Goal: Find specific page/section: Find specific page/section

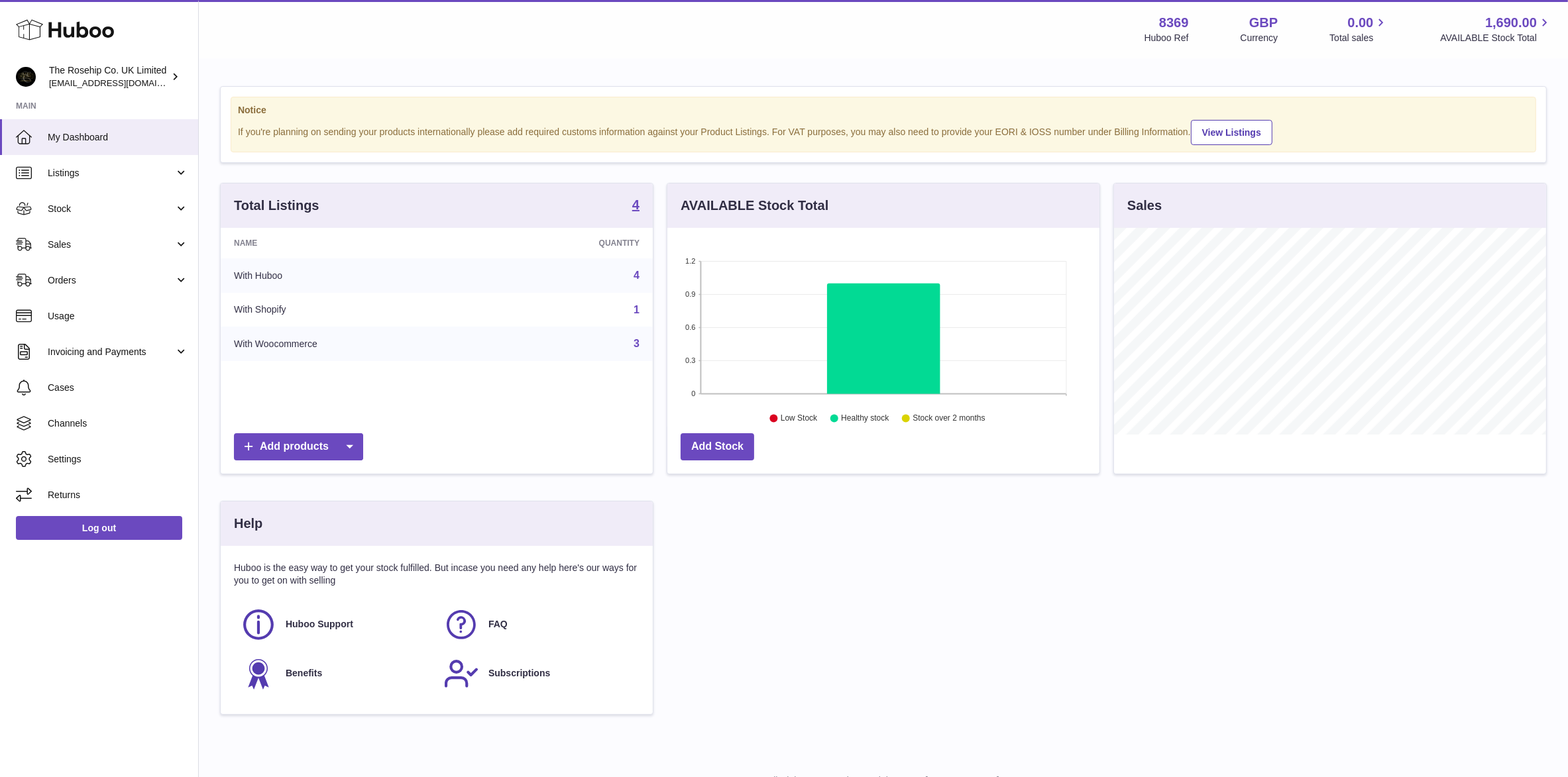
scroll to position [206, 436]
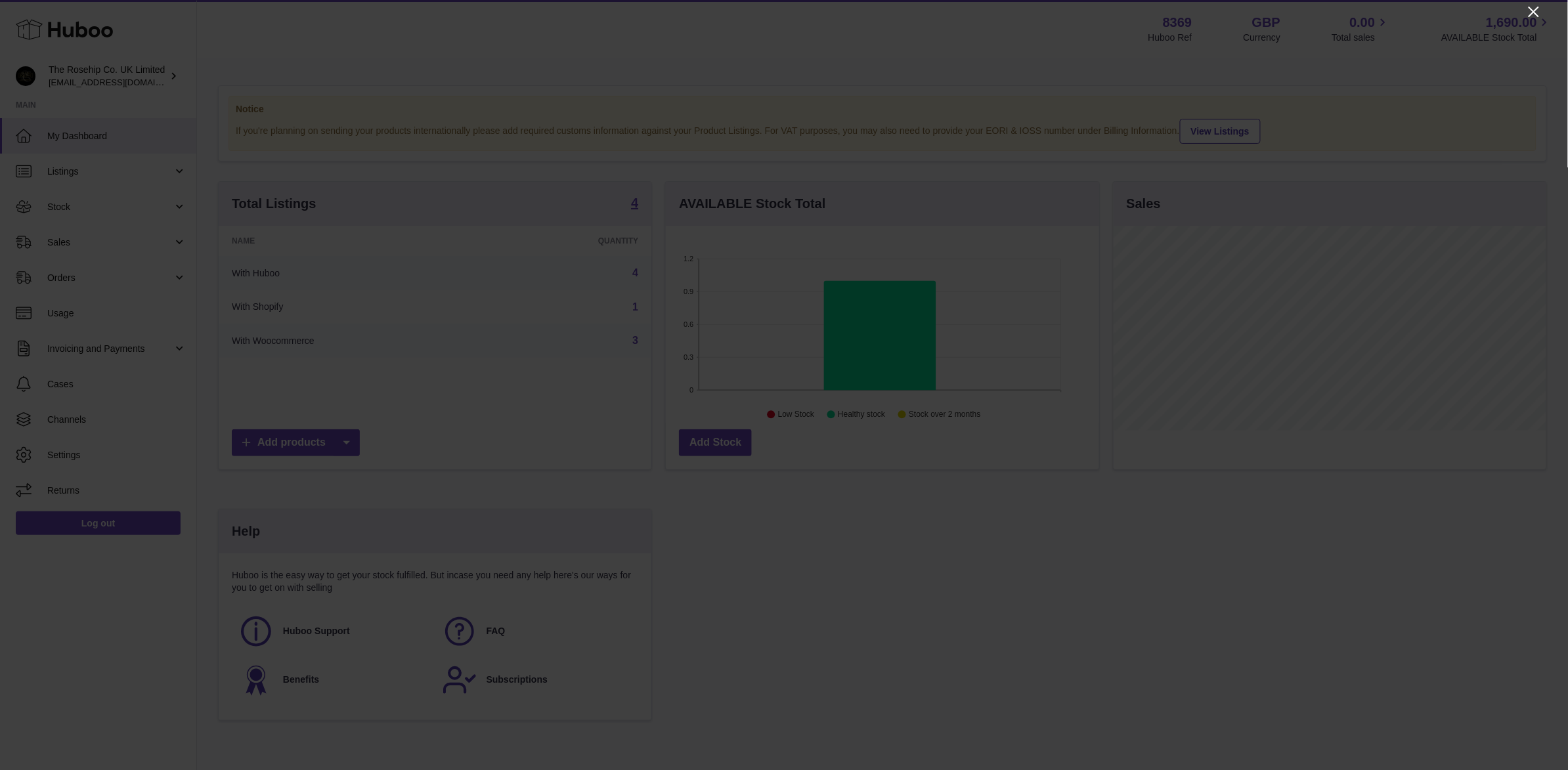
click at [1530, 15] on icon "Close" at bounding box center [1534, 12] width 11 height 11
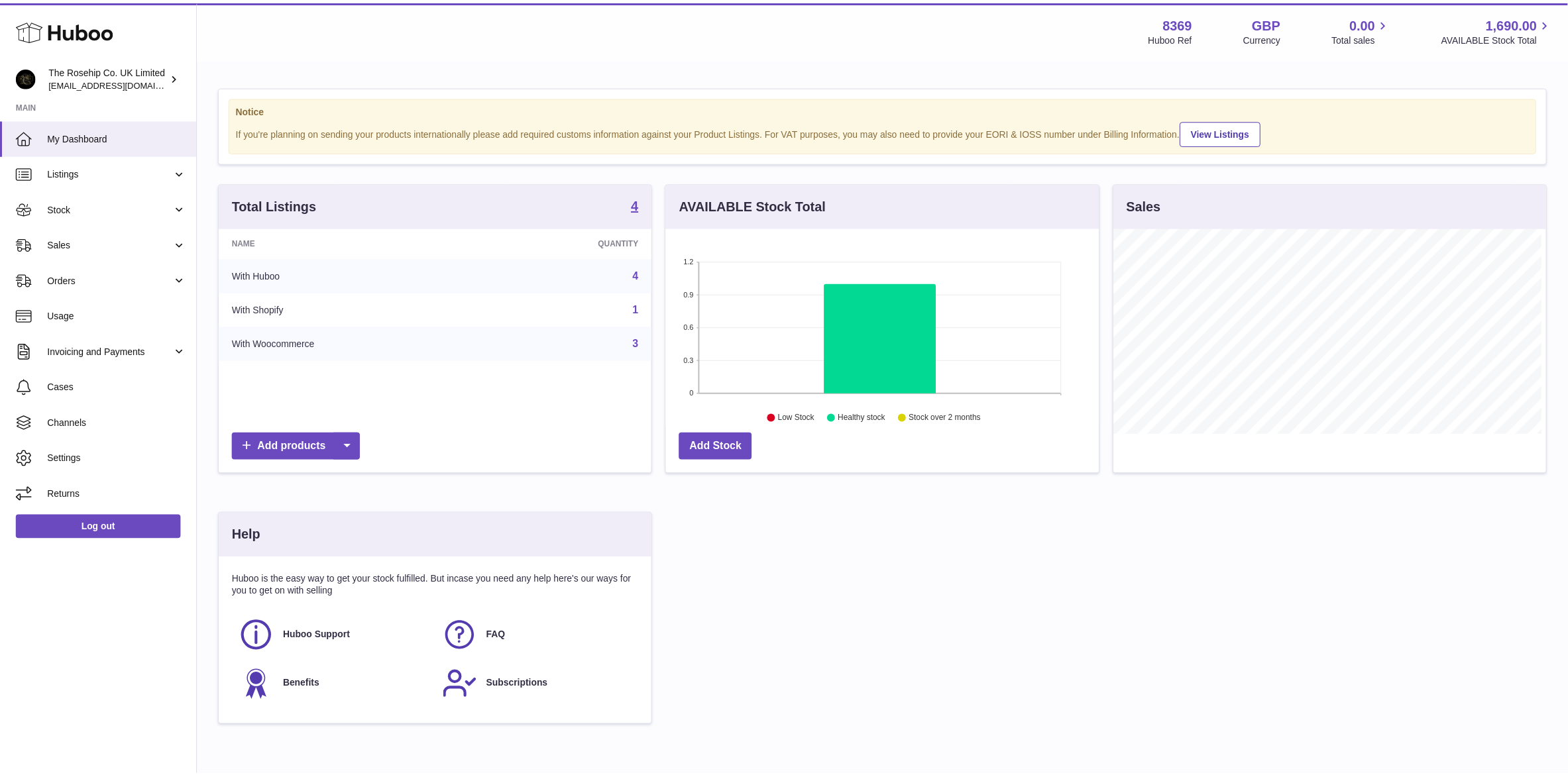
scroll to position [662191, 662182]
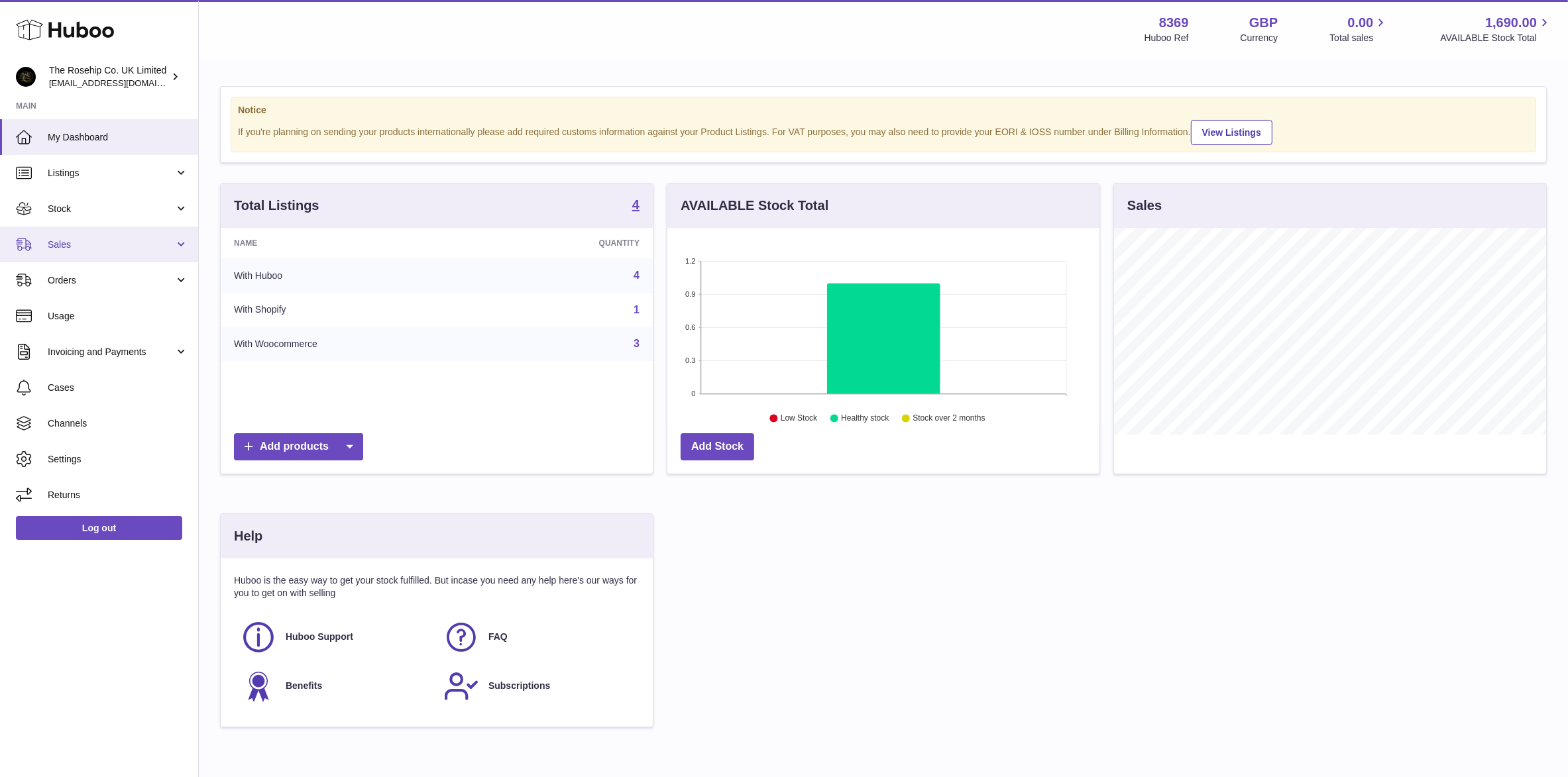
click at [71, 246] on span "Sales" at bounding box center [111, 245] width 127 height 13
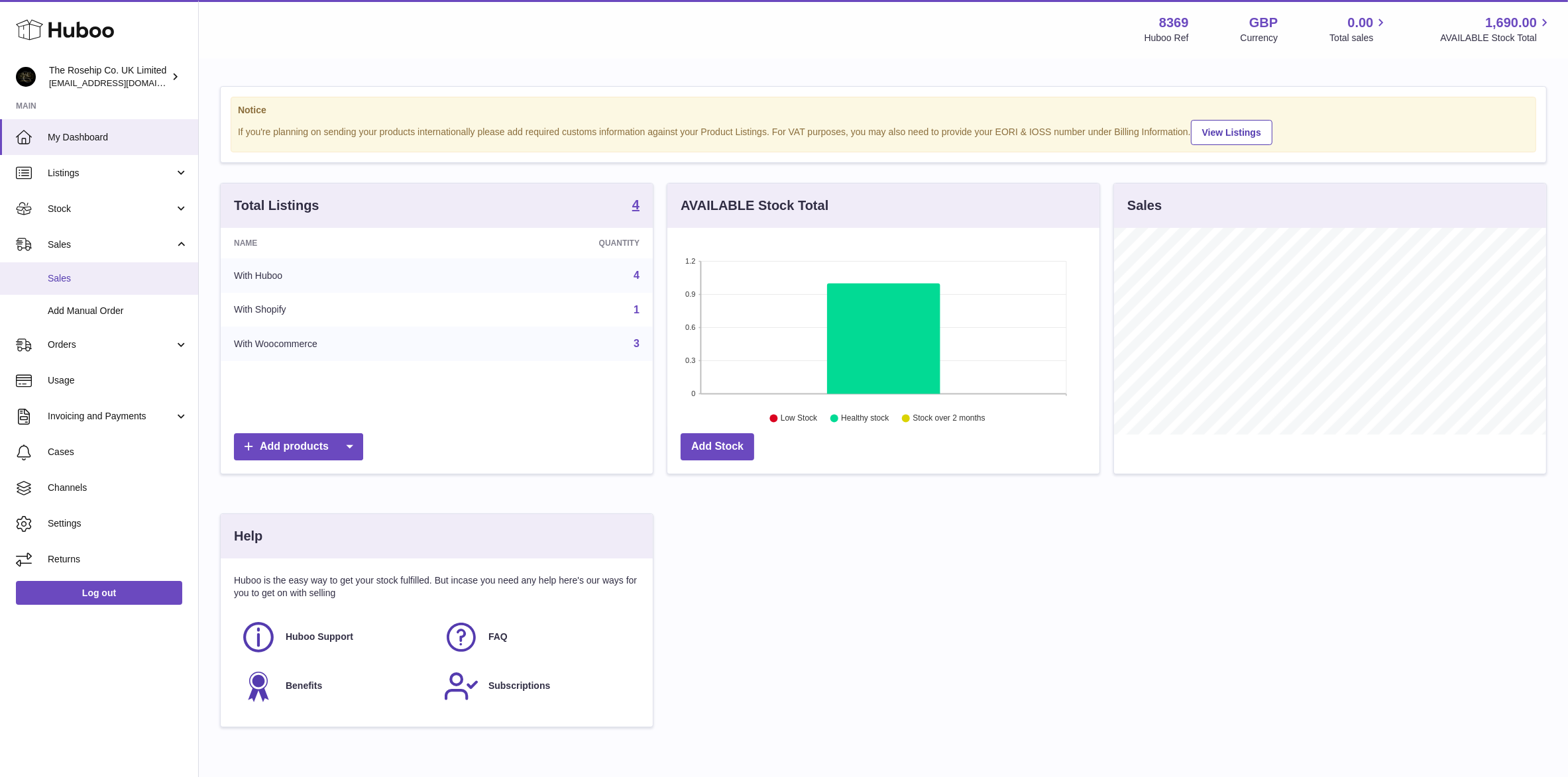
click at [53, 275] on span "Sales" at bounding box center [118, 279] width 140 height 13
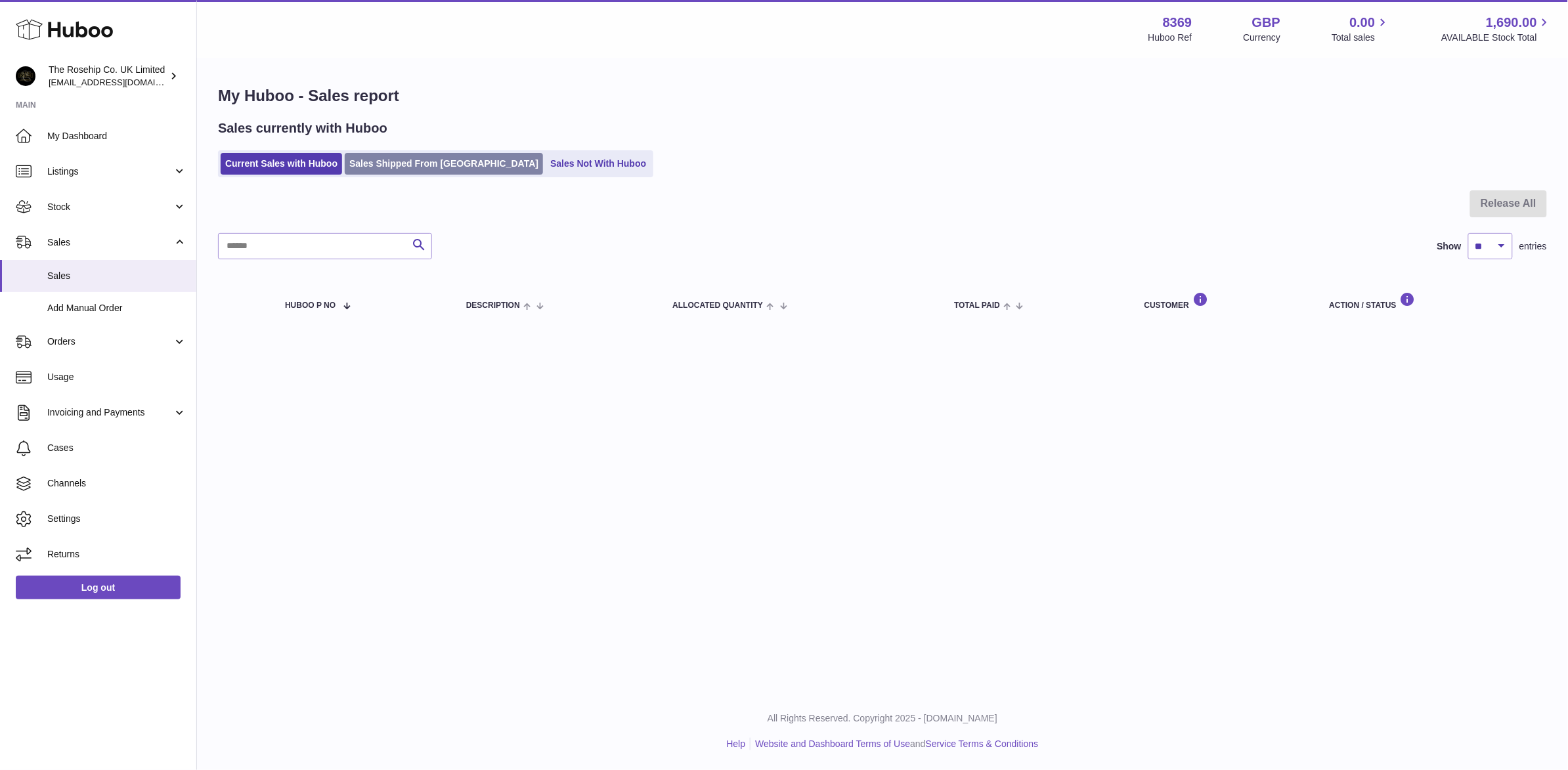
click at [395, 171] on link "Sales Shipped From [GEOGRAPHIC_DATA]" at bounding box center [444, 164] width 198 height 21
